Goal: Task Accomplishment & Management: Manage account settings

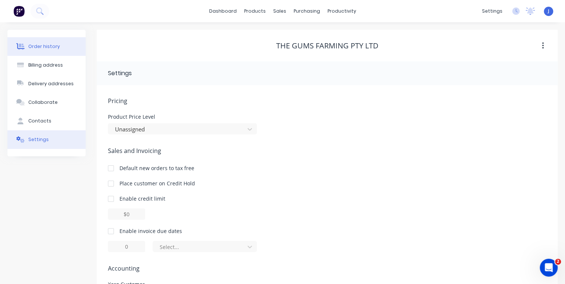
click at [56, 43] on div "Order history" at bounding box center [44, 46] width 32 height 7
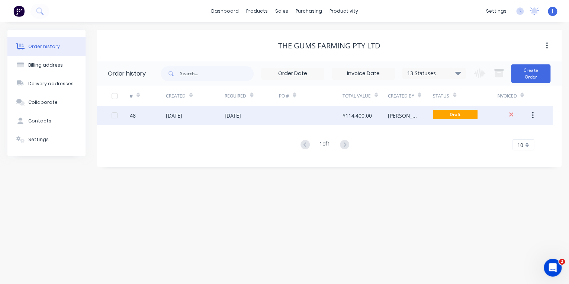
click at [272, 116] on div "[DATE]" at bounding box center [252, 115] width 54 height 19
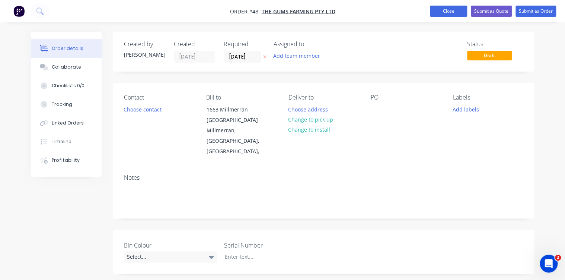
click at [447, 12] on button "Close" at bounding box center [448, 11] width 37 height 11
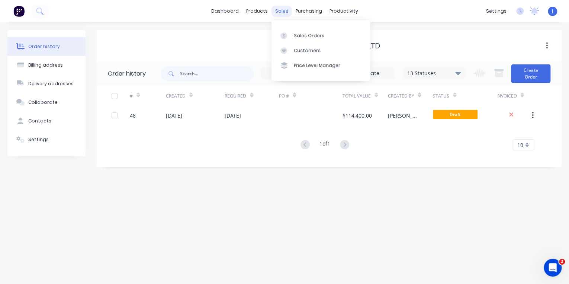
click at [286, 10] on div "sales" at bounding box center [282, 11] width 20 height 11
click at [296, 36] on div "Sales Orders" at bounding box center [309, 35] width 31 height 7
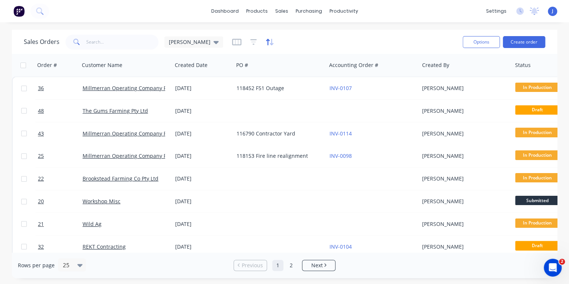
click at [270, 43] on icon "button" at bounding box center [272, 42] width 4 height 7
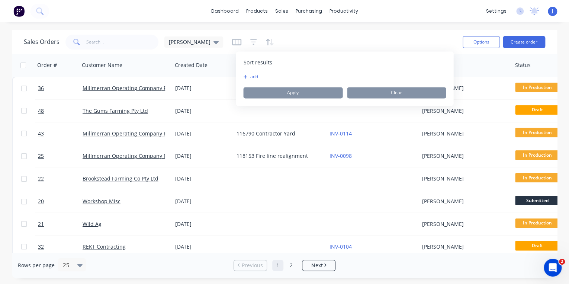
click at [244, 76] on icon "button" at bounding box center [245, 76] width 4 height 4
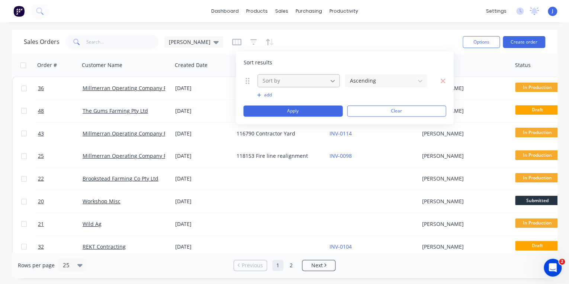
click at [332, 81] on icon at bounding box center [332, 80] width 7 height 7
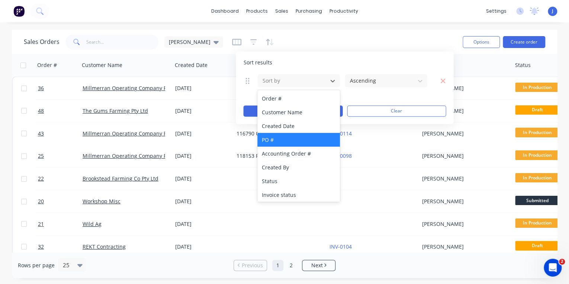
click at [305, 137] on div "PO #" at bounding box center [299, 140] width 82 height 14
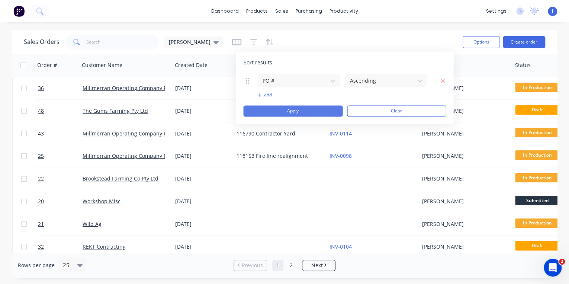
click at [304, 112] on button "Apply" at bounding box center [292, 110] width 99 height 11
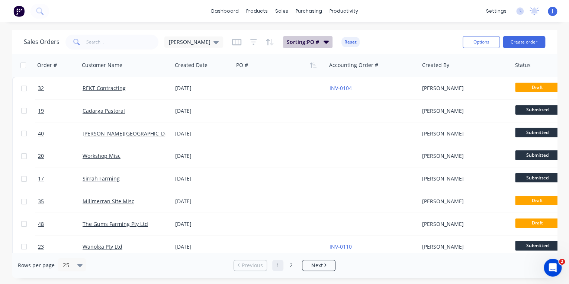
click at [324, 40] on icon "button" at bounding box center [326, 42] width 5 height 8
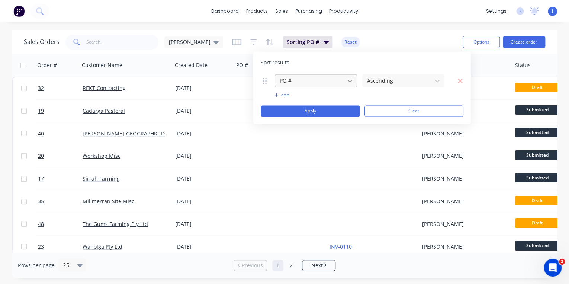
click at [351, 82] on icon at bounding box center [350, 80] width 7 height 7
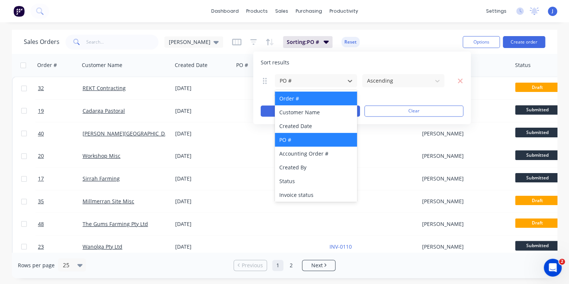
click at [328, 95] on div "Order #" at bounding box center [316, 99] width 82 height 14
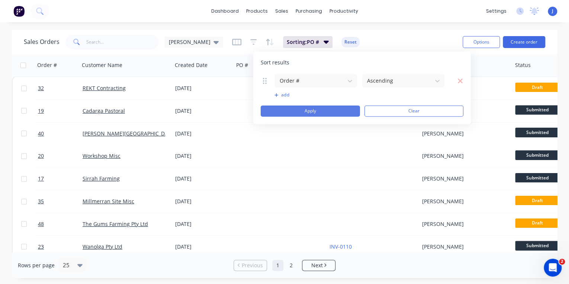
click at [331, 111] on button "Apply" at bounding box center [310, 110] width 99 height 11
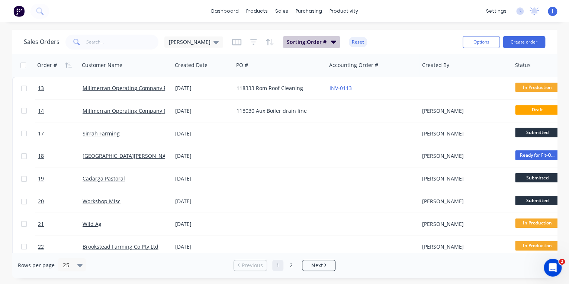
click at [309, 42] on button "Sorting: Order #" at bounding box center [311, 42] width 57 height 12
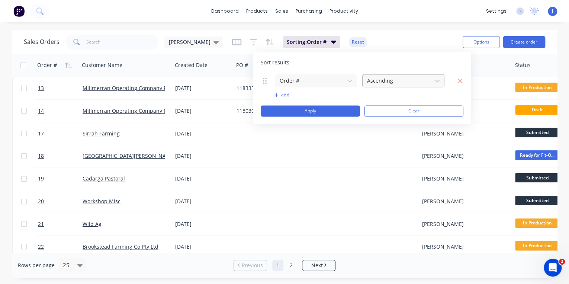
click at [429, 81] on div "Ascending" at bounding box center [397, 80] width 67 height 12
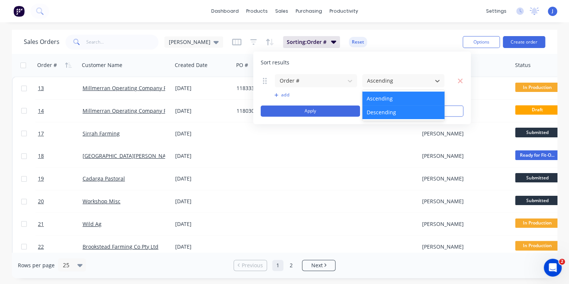
click at [405, 107] on div "Descending" at bounding box center [404, 112] width 82 height 14
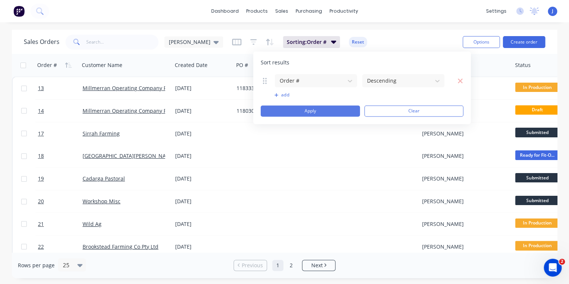
click at [341, 108] on button "Apply" at bounding box center [310, 110] width 99 height 11
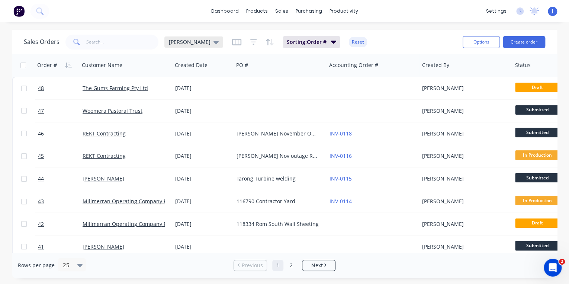
click at [189, 41] on div "[PERSON_NAME]" at bounding box center [194, 41] width 59 height 11
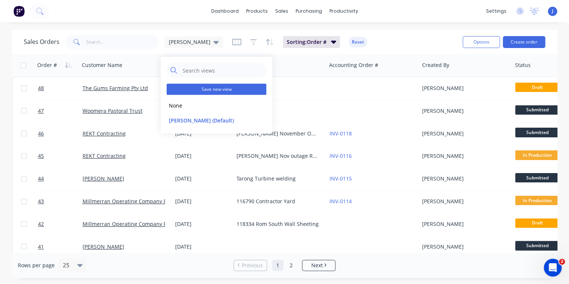
click at [222, 91] on button "Save new view" at bounding box center [217, 89] width 100 height 11
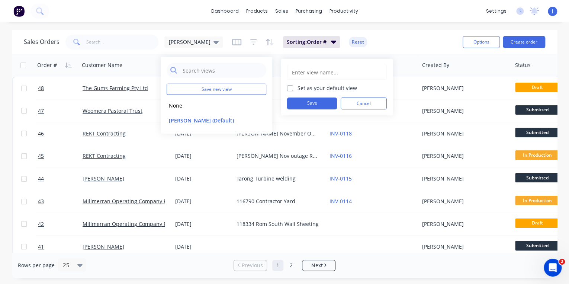
drag, startPoint x: 293, startPoint y: 87, endPoint x: 296, endPoint y: 88, distance: 3.9
click at [298, 86] on label "Set as your default view" at bounding box center [328, 88] width 60 height 8
click at [293, 86] on input "Set as your default view" at bounding box center [290, 87] width 6 height 7
checkbox input "true"
click at [309, 104] on button "Save" at bounding box center [312, 104] width 50 height 12
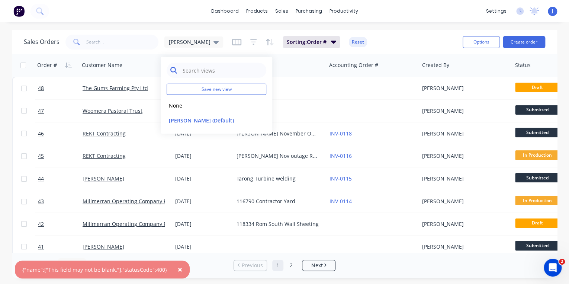
click at [197, 70] on input "text" at bounding box center [222, 70] width 81 height 15
click at [398, 47] on div "Sales Orders [PERSON_NAME] Sorting: Order # Reset" at bounding box center [240, 42] width 433 height 18
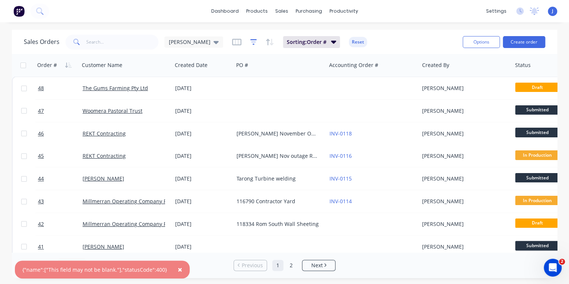
click at [250, 42] on icon "button" at bounding box center [253, 41] width 7 height 7
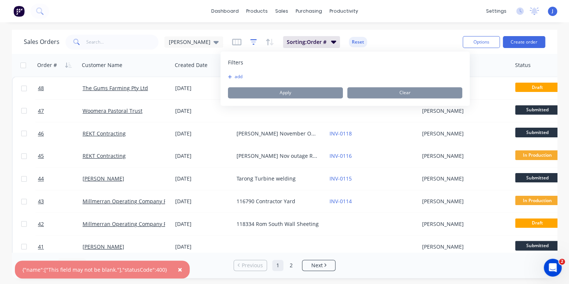
click at [250, 42] on icon "button" at bounding box center [253, 41] width 7 height 7
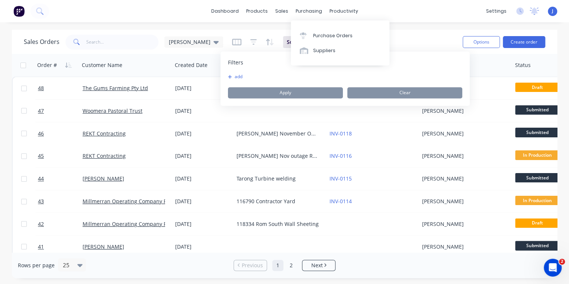
click at [408, 36] on div "Sales Orders [PERSON_NAME] Sorting: Order # Reset" at bounding box center [240, 42] width 433 height 18
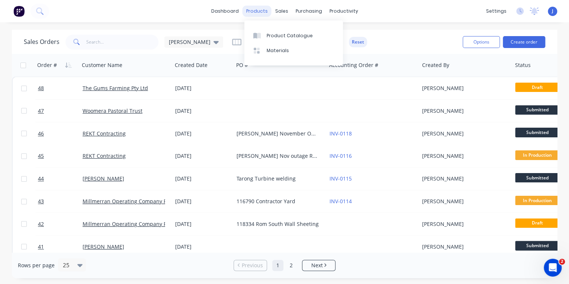
click at [257, 10] on div "products" at bounding box center [257, 11] width 29 height 11
click at [274, 35] on div "Product Catalogue" at bounding box center [290, 35] width 46 height 7
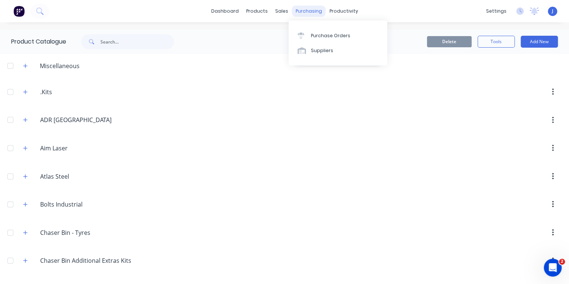
click at [313, 11] on div "purchasing" at bounding box center [309, 11] width 34 height 11
click at [281, 12] on div "sales" at bounding box center [282, 11] width 20 height 11
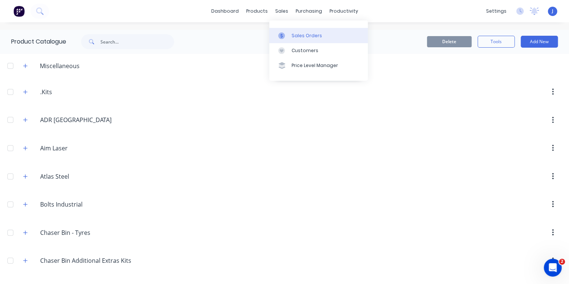
click at [292, 32] on div "Sales Orders" at bounding box center [307, 35] width 31 height 7
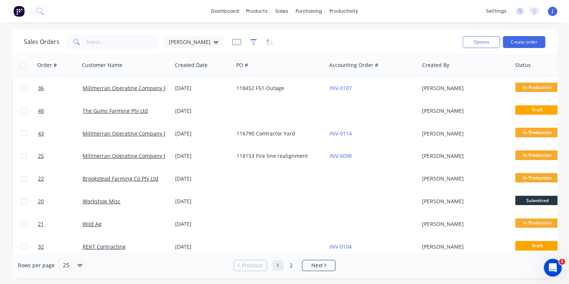
click at [250, 40] on icon "button" at bounding box center [253, 41] width 7 height 7
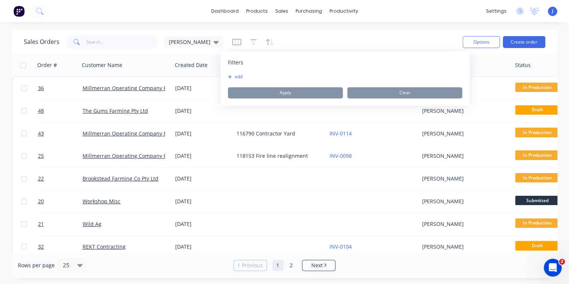
click at [239, 77] on button "add" at bounding box center [237, 77] width 19 height 6
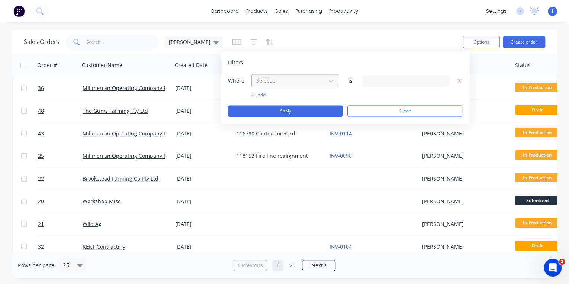
click at [261, 83] on div at bounding box center [289, 80] width 67 height 9
click at [242, 84] on span "Where" at bounding box center [239, 80] width 22 height 7
click at [232, 44] on div at bounding box center [253, 42] width 42 height 12
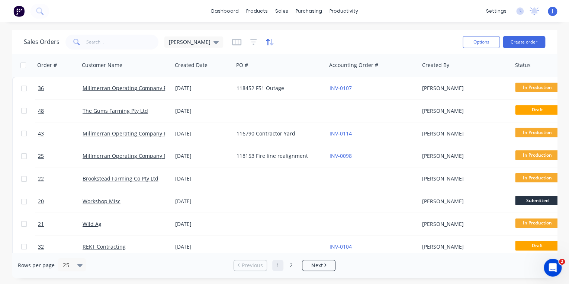
click at [266, 41] on icon "button" at bounding box center [270, 41] width 9 height 7
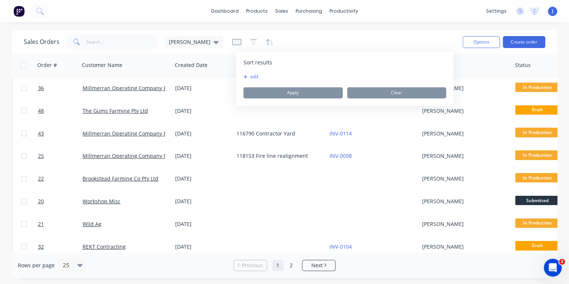
click at [268, 79] on div "add" at bounding box center [344, 77] width 203 height 6
click at [253, 79] on button "add" at bounding box center [247, 77] width 9 height 6
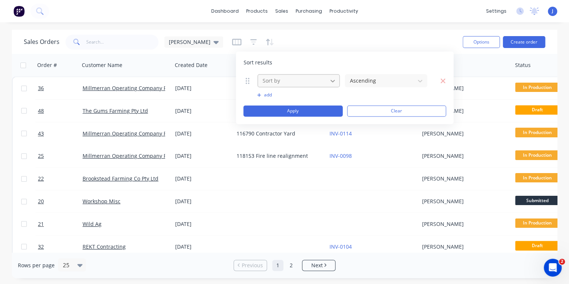
click at [331, 80] on icon at bounding box center [332, 80] width 7 height 7
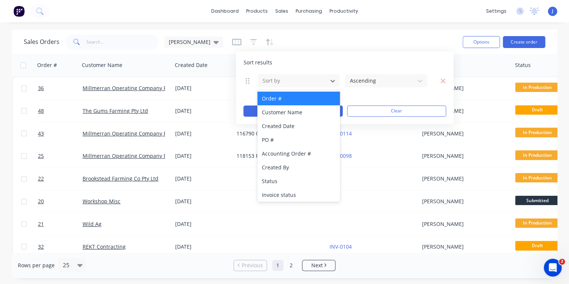
click at [308, 98] on div "Order #" at bounding box center [299, 99] width 82 height 14
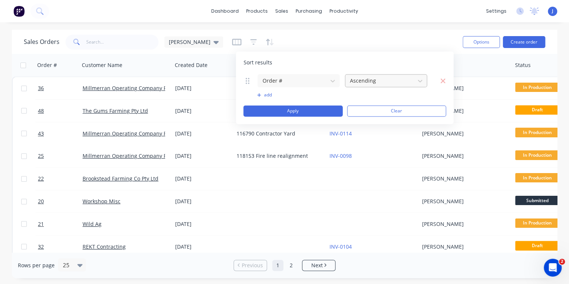
click at [410, 82] on div at bounding box center [380, 80] width 62 height 9
click at [298, 110] on button "Apply" at bounding box center [292, 110] width 99 height 11
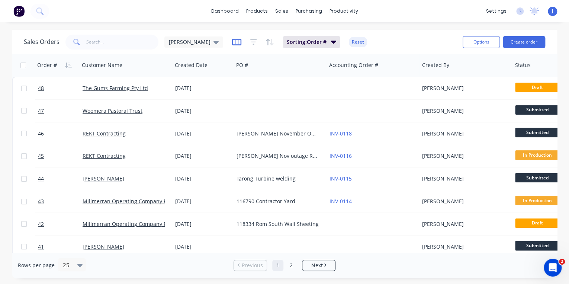
click at [232, 42] on icon "button" at bounding box center [236, 41] width 9 height 7
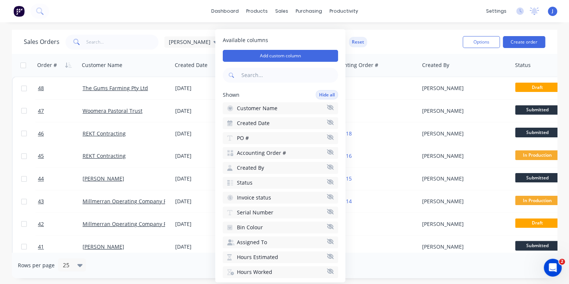
click at [327, 224] on icon "button" at bounding box center [330, 227] width 7 height 6
click at [393, 45] on div "Sales Orders [PERSON_NAME] Sorting: Order # Reset" at bounding box center [240, 42] width 433 height 18
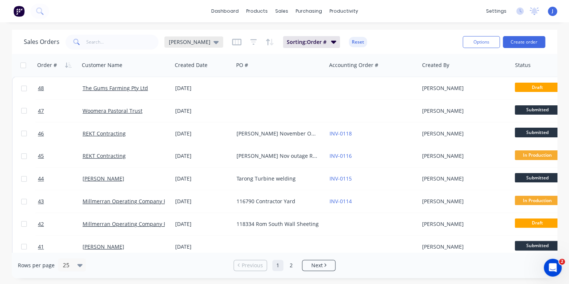
click at [214, 42] on icon at bounding box center [216, 42] width 5 height 3
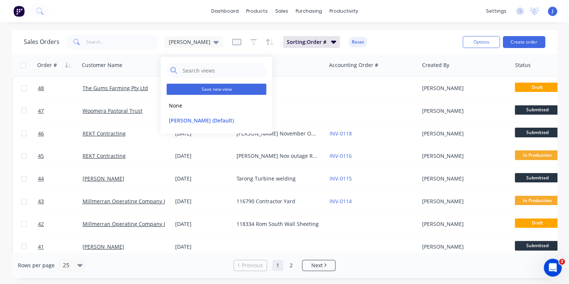
click at [195, 89] on button "Save new view" at bounding box center [217, 89] width 100 height 11
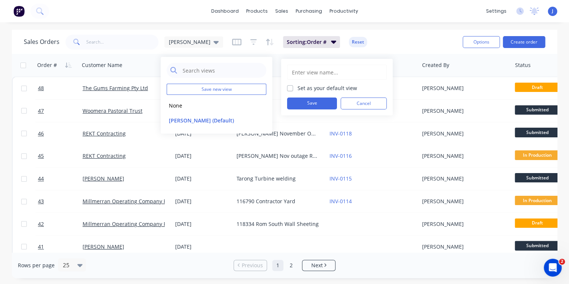
click at [308, 73] on input "text" at bounding box center [337, 72] width 92 height 14
type input "[PERSON_NAME] 1"
click at [301, 104] on button "Save" at bounding box center [312, 104] width 50 height 12
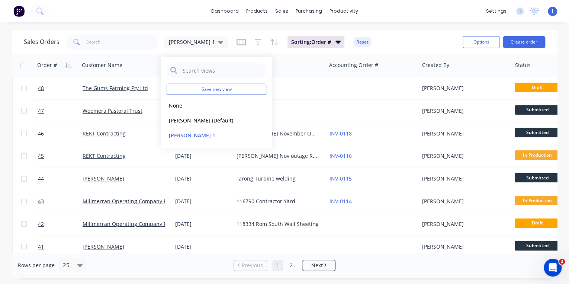
click at [360, 42] on div "Sales Orders [PERSON_NAME] 1 Sorting: Order # Reset" at bounding box center [240, 42] width 433 height 18
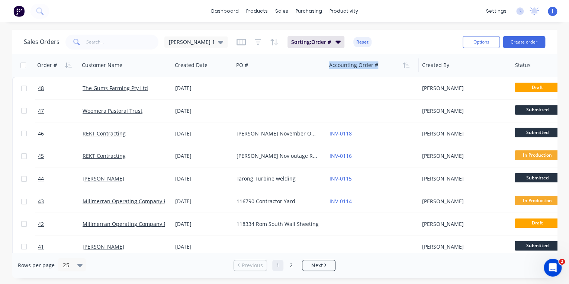
drag, startPoint x: 418, startPoint y: 61, endPoint x: 393, endPoint y: 63, distance: 25.0
click at [393, 63] on div "Accounting Order #" at bounding box center [372, 65] width 93 height 22
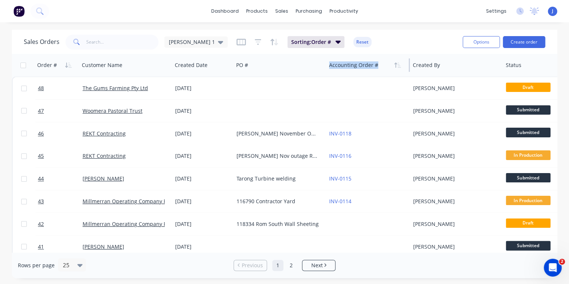
drag, startPoint x: 418, startPoint y: 61, endPoint x: 390, endPoint y: 63, distance: 28.4
click at [390, 63] on div "Accounting Order #" at bounding box center [368, 65] width 84 height 22
click at [395, 64] on icon "button" at bounding box center [396, 65] width 3 height 5
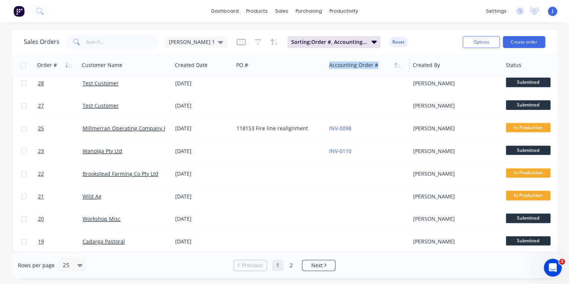
scroll to position [393, 0]
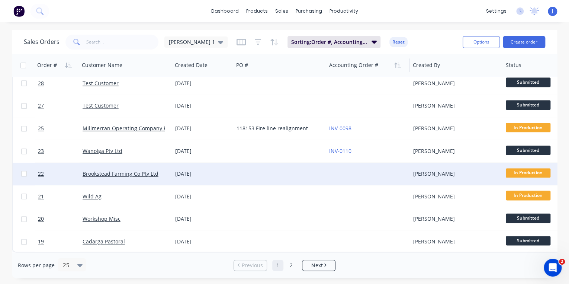
click at [522, 169] on span "In Production" at bounding box center [528, 172] width 45 height 9
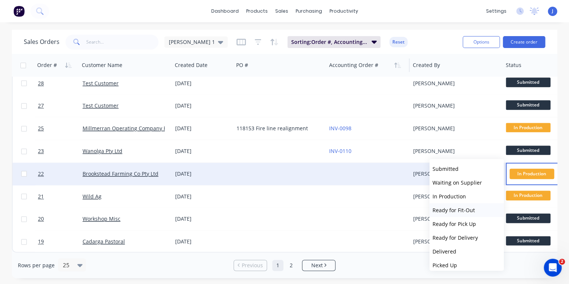
click at [466, 212] on span "Ready for Fit-Out" at bounding box center [454, 210] width 42 height 7
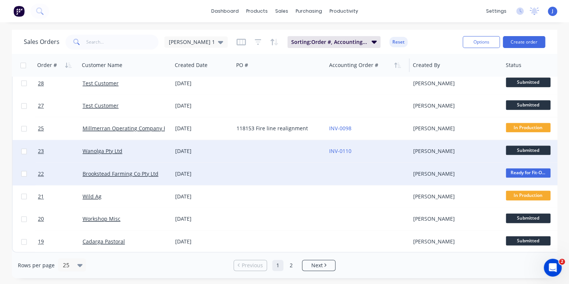
click at [532, 146] on span "Submitted" at bounding box center [528, 150] width 45 height 9
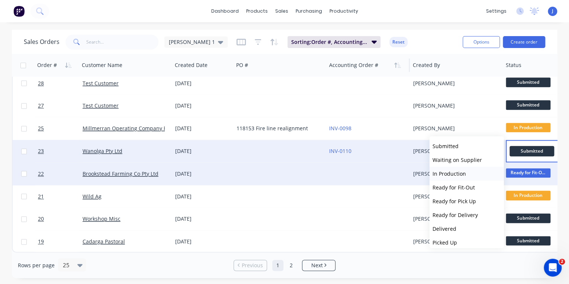
click at [454, 173] on span "In Production" at bounding box center [449, 173] width 33 height 7
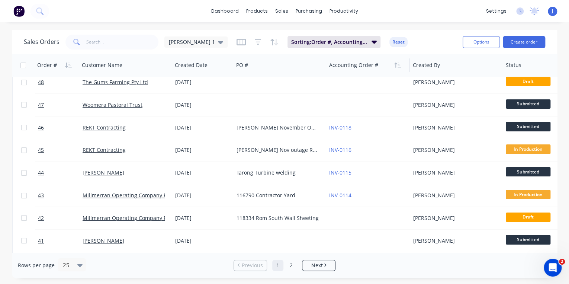
scroll to position [0, 0]
